Goal: Task Accomplishment & Management: Manage account settings

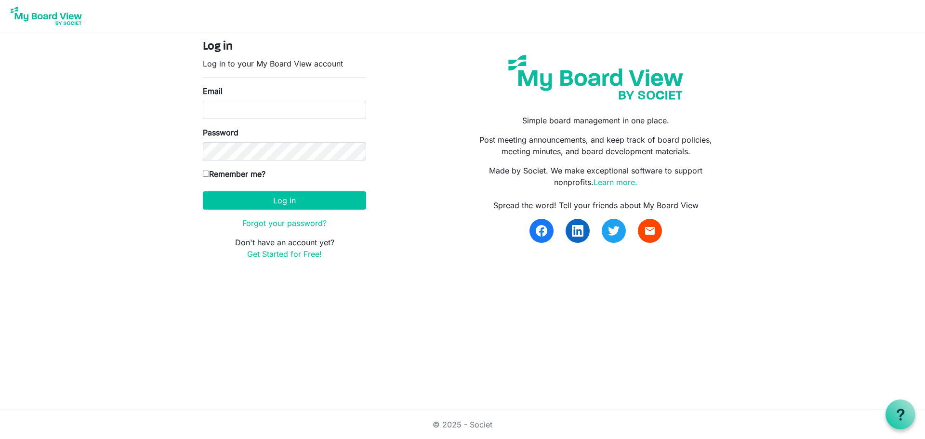
click at [783, 123] on body "Log in Log in to your My Board View account Email Password Remember me? America…" at bounding box center [462, 137] width 925 height 275
click at [235, 113] on input "Email" at bounding box center [284, 110] width 163 height 18
click at [236, 110] on input "Email" at bounding box center [284, 110] width 163 height 18
type input "kafraley@advancechc.org"
click at [203, 191] on button "Log in" at bounding box center [284, 200] width 163 height 18
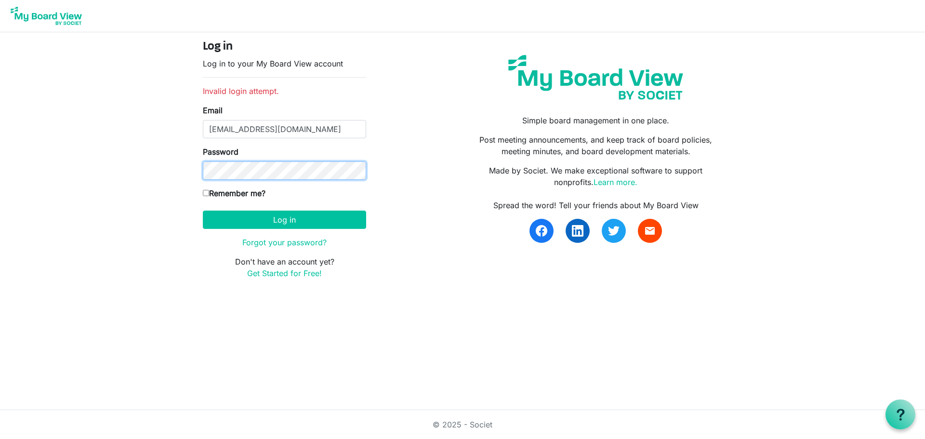
click at [203, 210] on button "Log in" at bounding box center [284, 219] width 163 height 18
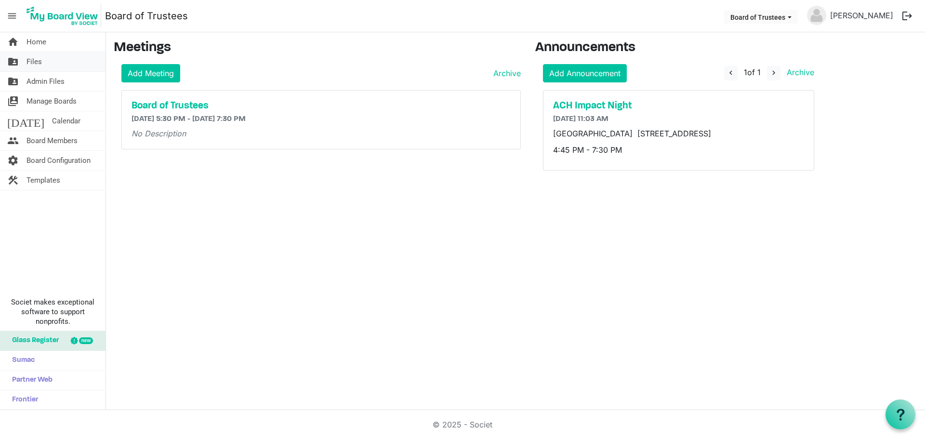
click at [37, 60] on span "Files" at bounding box center [33, 61] width 15 height 19
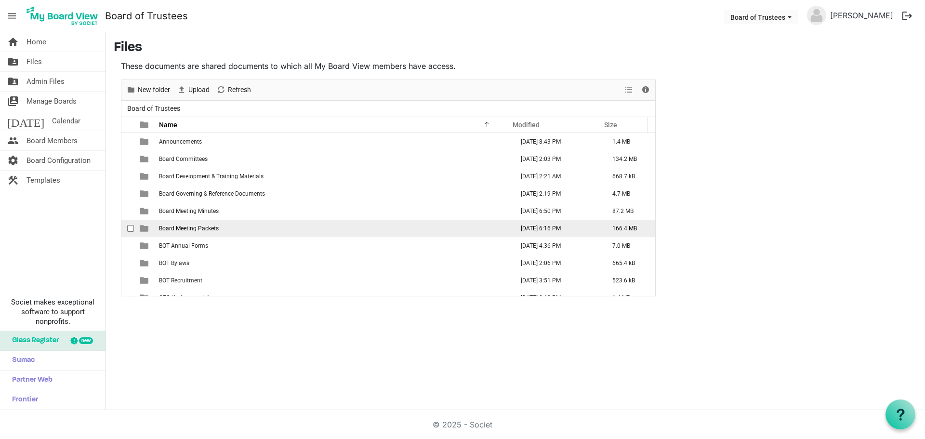
click at [191, 228] on span "Board Meeting Packets" at bounding box center [189, 228] width 60 height 7
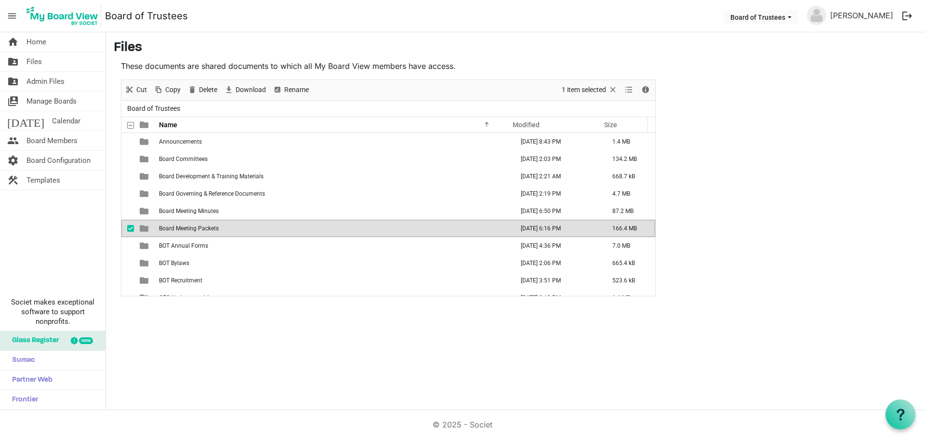
click at [191, 228] on span "Board Meeting Packets" at bounding box center [189, 228] width 60 height 7
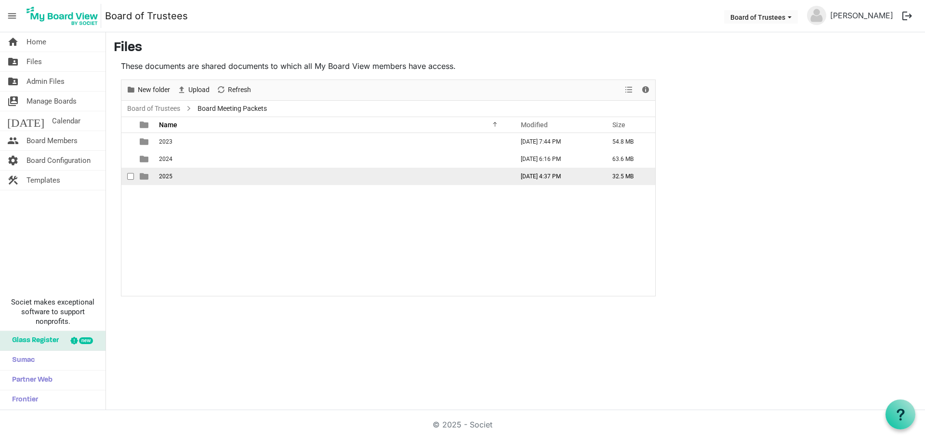
click at [166, 177] on span "2025" at bounding box center [165, 176] width 13 height 7
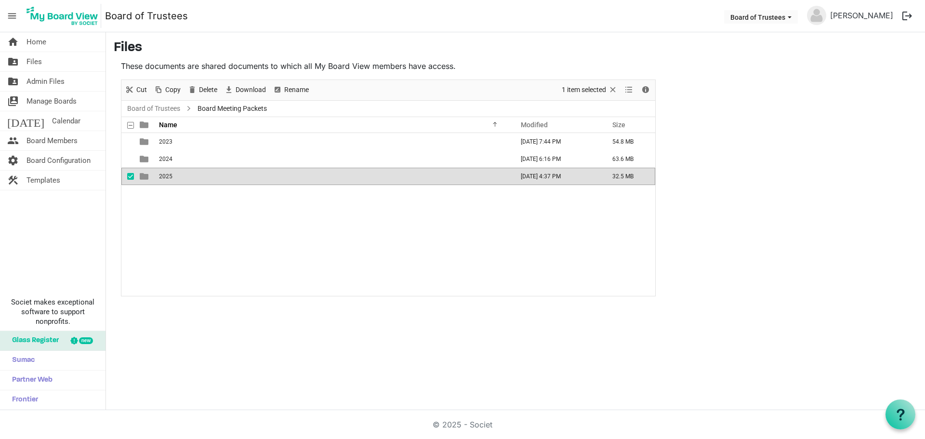
click at [166, 177] on span "2025" at bounding box center [165, 176] width 13 height 7
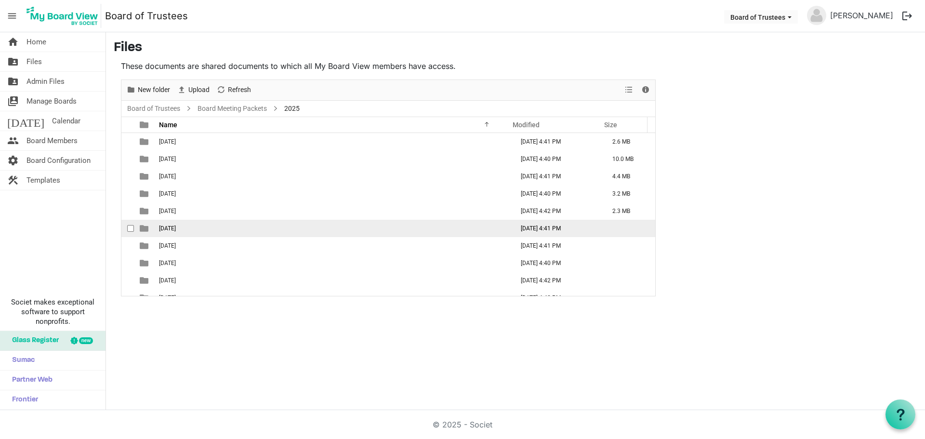
scroll to position [45, 0]
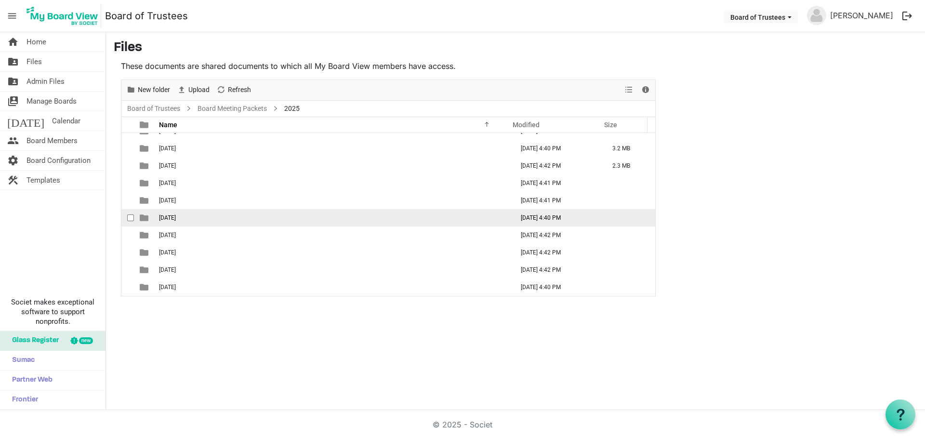
click at [176, 216] on span "08-August 2025" at bounding box center [167, 217] width 17 height 7
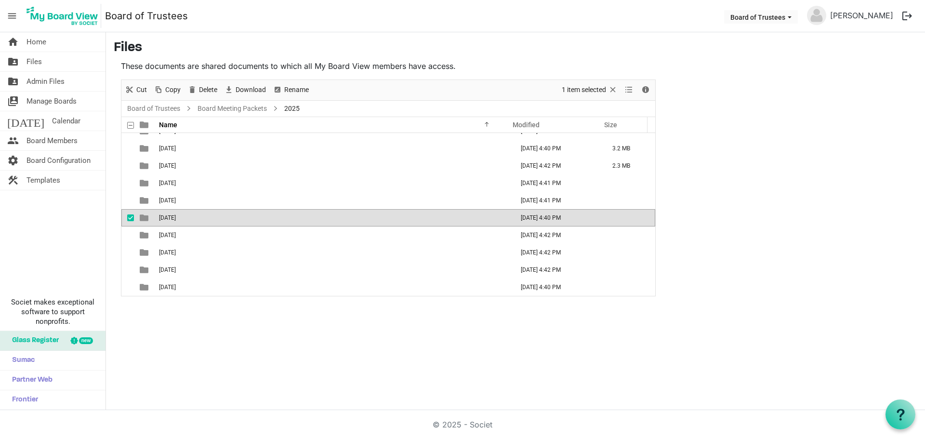
click at [176, 216] on span "08-August 2025" at bounding box center [167, 217] width 17 height 7
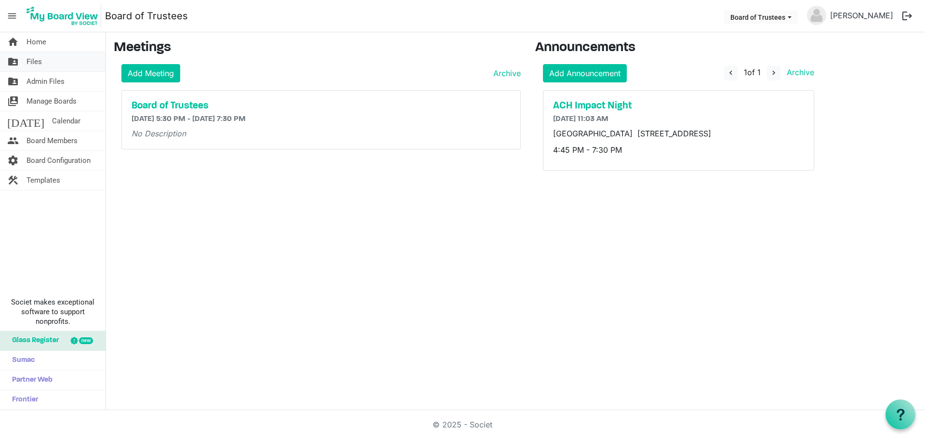
click at [43, 61] on link "folder_shared Files" at bounding box center [52, 61] width 105 height 19
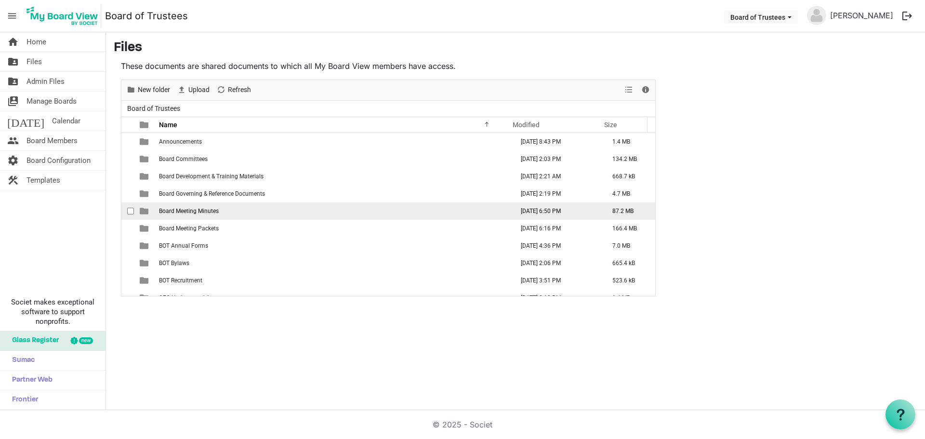
click at [200, 214] on span "Board Meeting Minutes" at bounding box center [189, 211] width 60 height 7
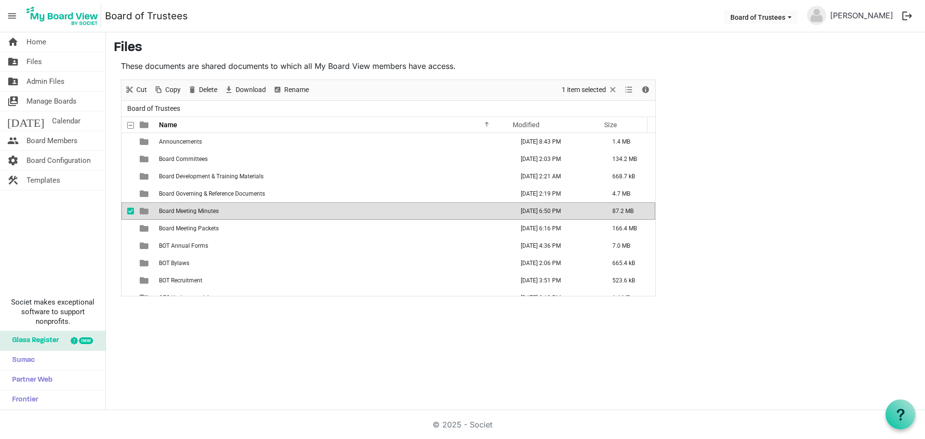
click at [200, 214] on span "Board Meeting Minutes" at bounding box center [189, 211] width 60 height 7
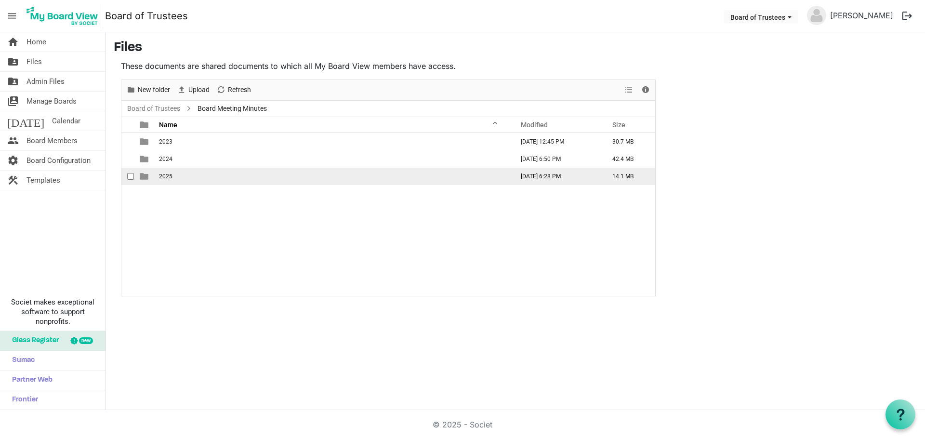
click at [169, 176] on span "2025" at bounding box center [165, 176] width 13 height 7
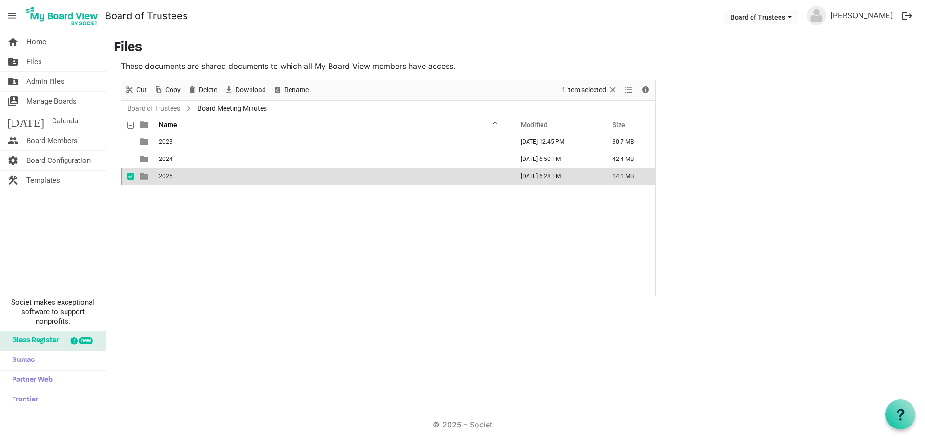
click at [169, 176] on span "2025" at bounding box center [165, 176] width 13 height 7
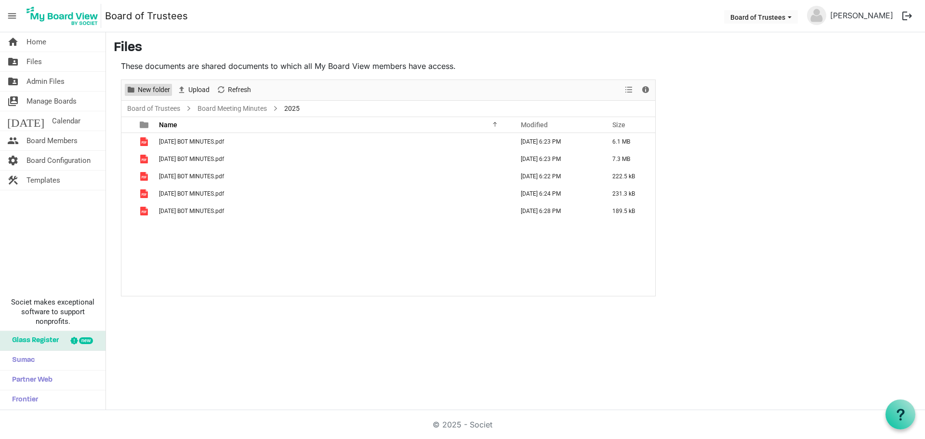
click at [152, 88] on span "New folder" at bounding box center [154, 90] width 34 height 12
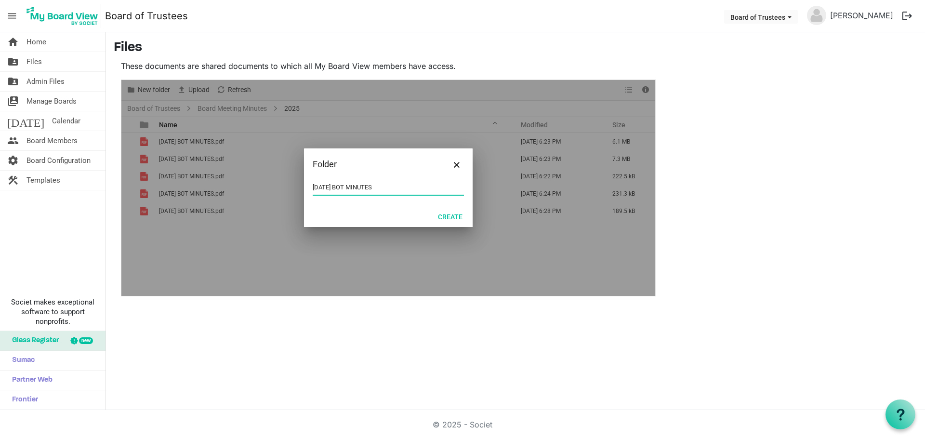
type input "06-JUNE 2025 BOT MINUTES"
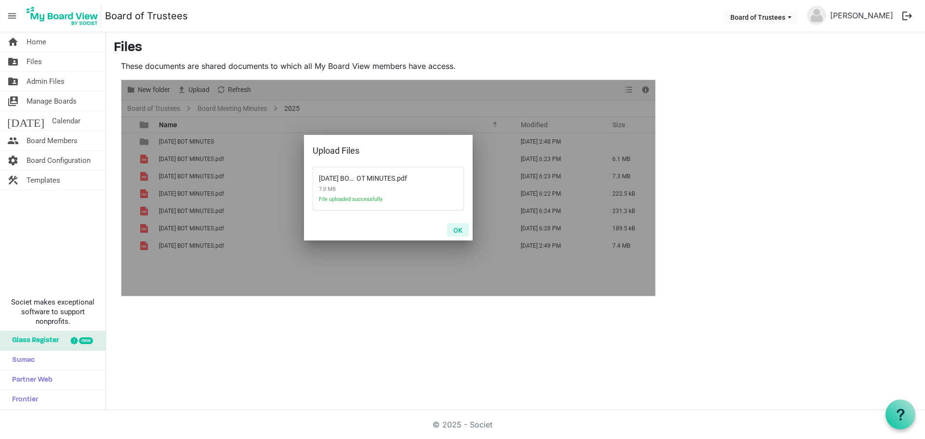
click at [458, 230] on button "OK" at bounding box center [458, 229] width 22 height 13
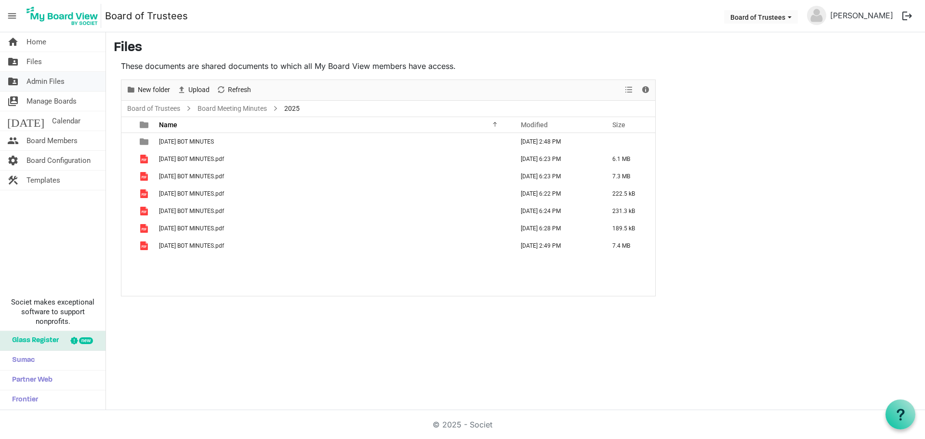
click at [45, 81] on span "Admin Files" at bounding box center [45, 81] width 38 height 19
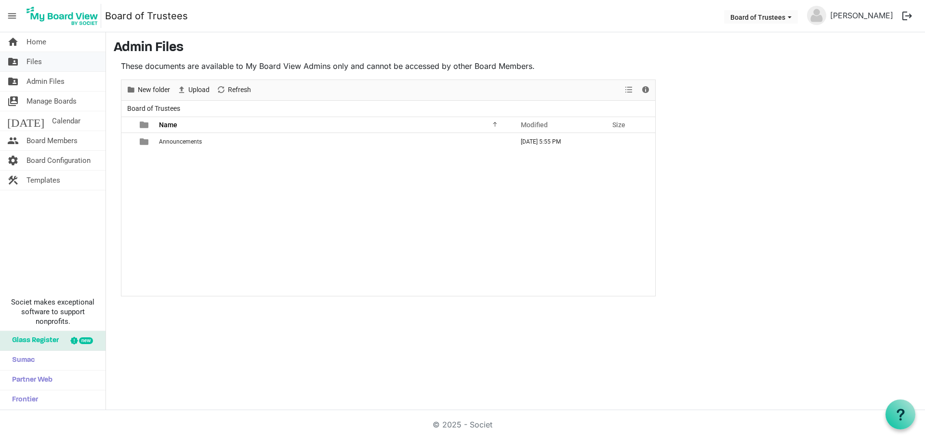
click at [47, 62] on link "folder_shared Files" at bounding box center [52, 61] width 105 height 19
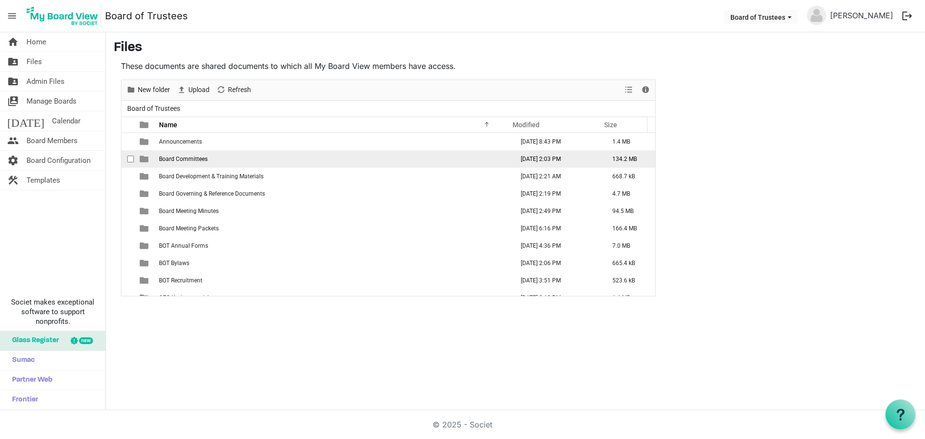
click at [192, 157] on span "Board Committees" at bounding box center [183, 159] width 49 height 7
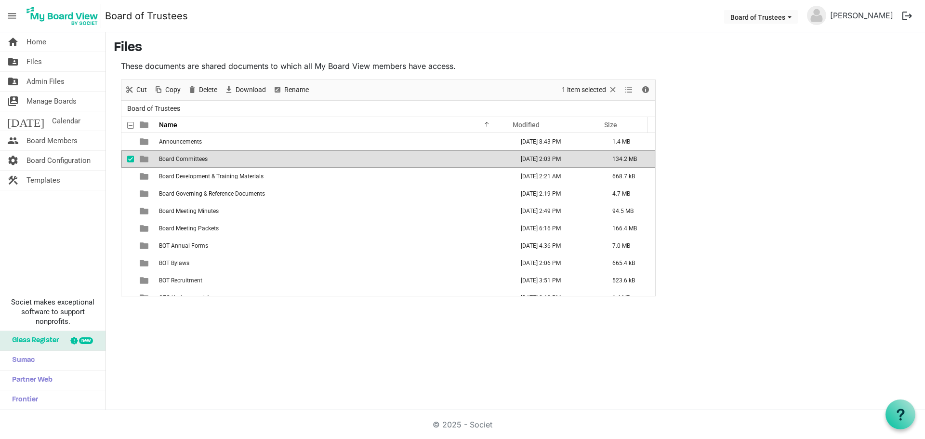
click at [192, 157] on span "Board Committees" at bounding box center [183, 159] width 49 height 7
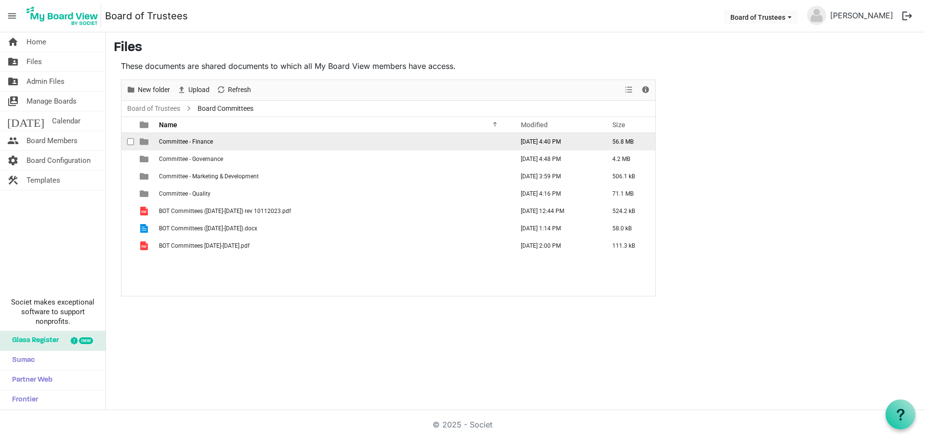
click at [208, 143] on span "Committee - Finance" at bounding box center [186, 141] width 54 height 7
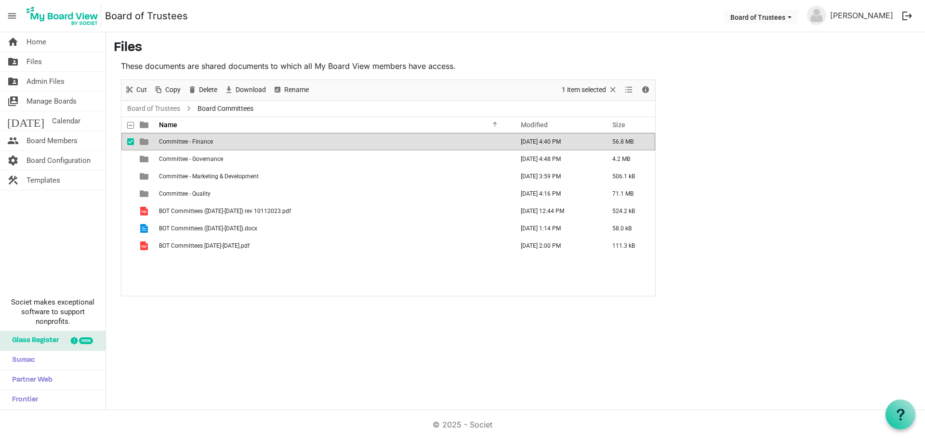
click at [208, 143] on span "Committee - Finance" at bounding box center [186, 141] width 54 height 7
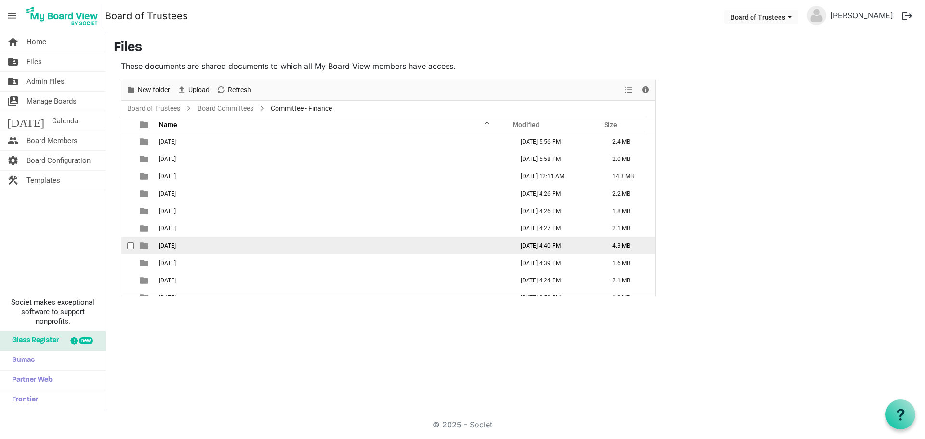
click at [193, 248] on td "[DATE]" at bounding box center [333, 245] width 354 height 17
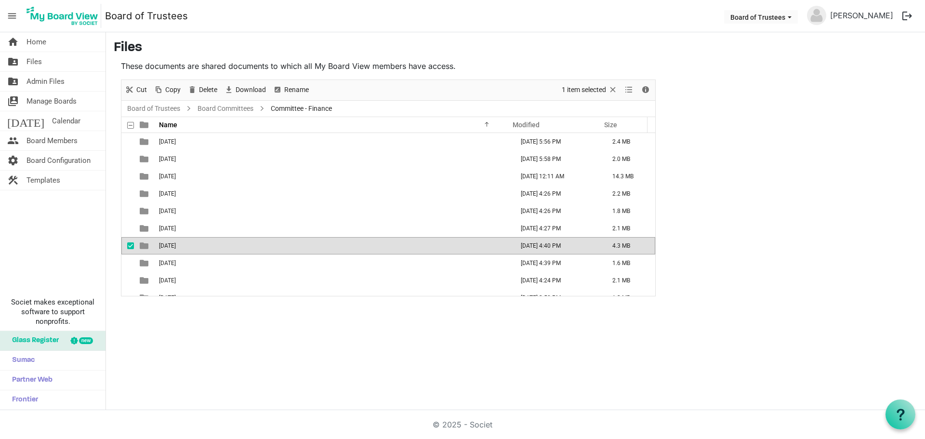
click at [293, 105] on span "Committee - Finance" at bounding box center [301, 109] width 65 height 12
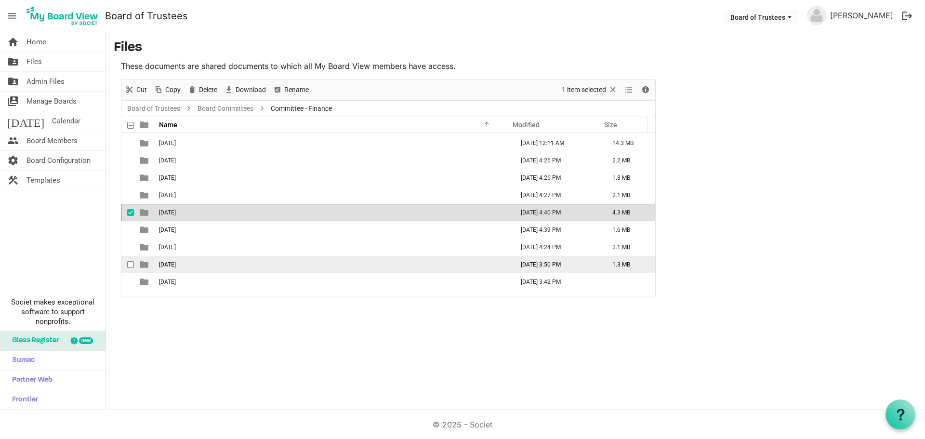
scroll to position [63, 0]
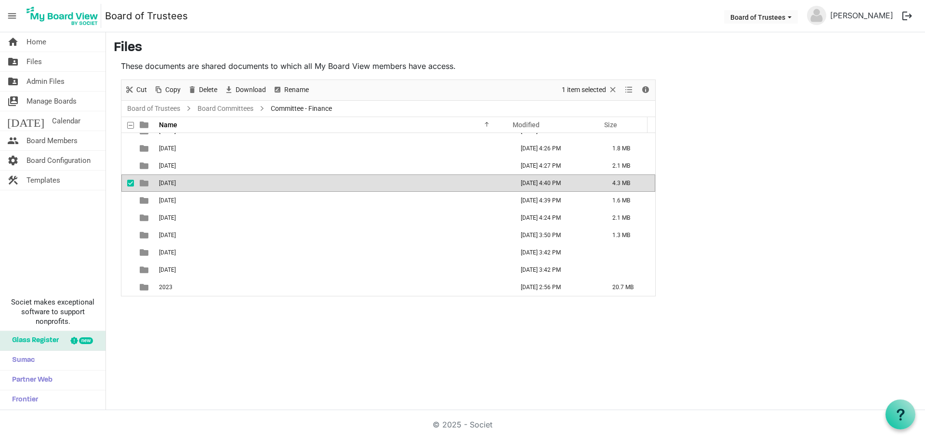
click at [455, 67] on p "These documents are shared documents to which all My Board View members have ac…" at bounding box center [388, 66] width 535 height 12
click at [457, 67] on p "These documents are shared documents to which all My Board View members have ac…" at bounding box center [388, 66] width 535 height 12
click at [453, 68] on p "These documents are shared documents to which all My Board View members have ac…" at bounding box center [388, 66] width 535 height 12
click at [629, 89] on span "View dropdownbutton" at bounding box center [629, 90] width 12 height 12
click at [753, 81] on main "Files These documents are shared documents to which all My Board View members h…" at bounding box center [515, 168] width 819 height 272
